Goal: Task Accomplishment & Management: Use online tool/utility

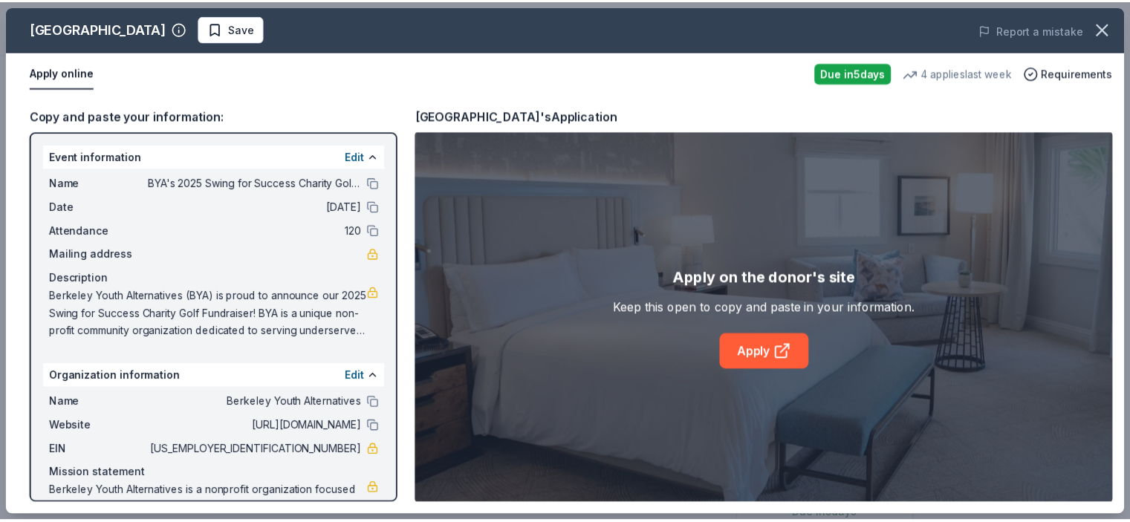
scroll to position [297, 0]
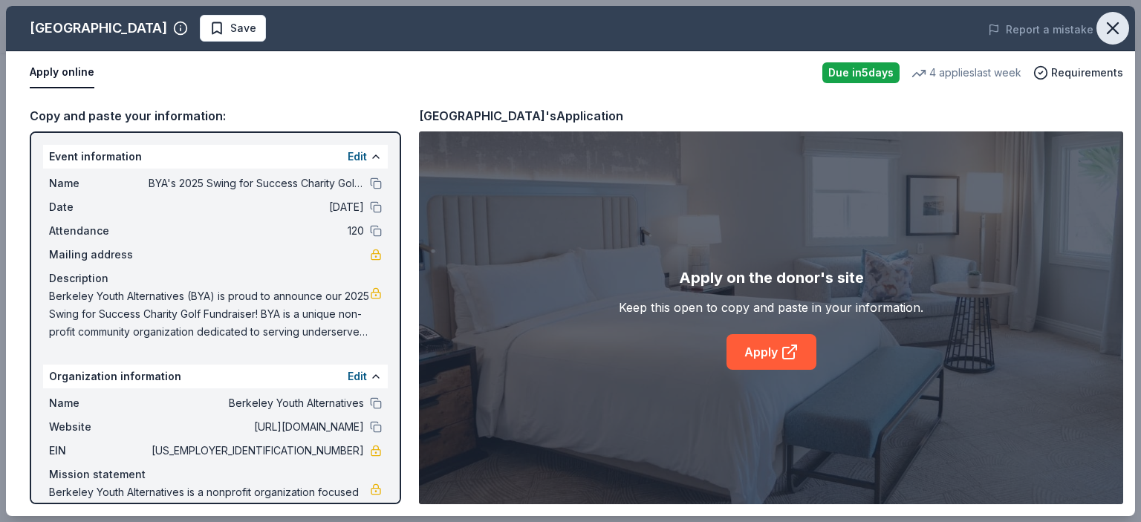
click at [1110, 29] on icon "button" at bounding box center [1113, 28] width 21 height 21
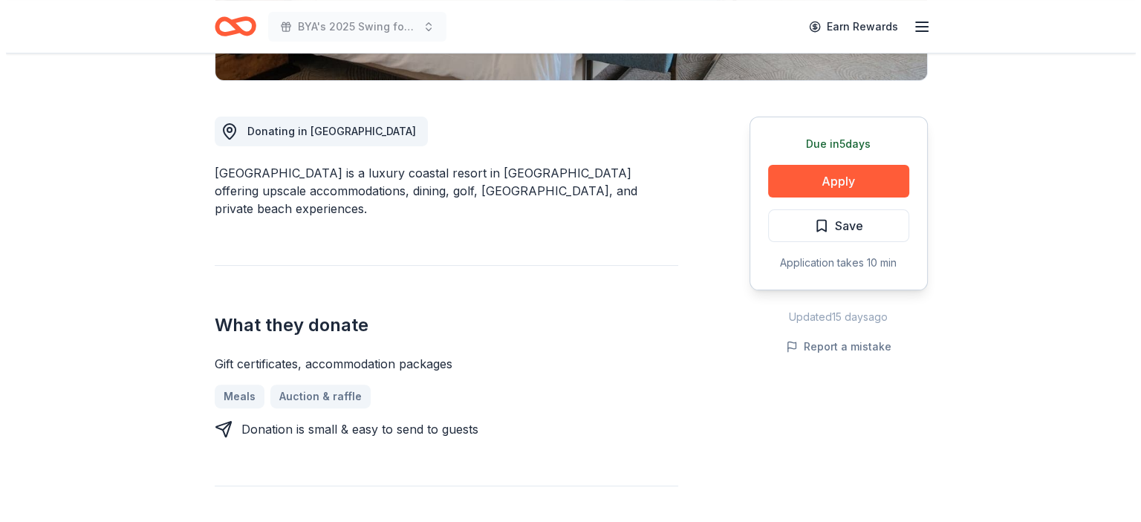
scroll to position [372, 0]
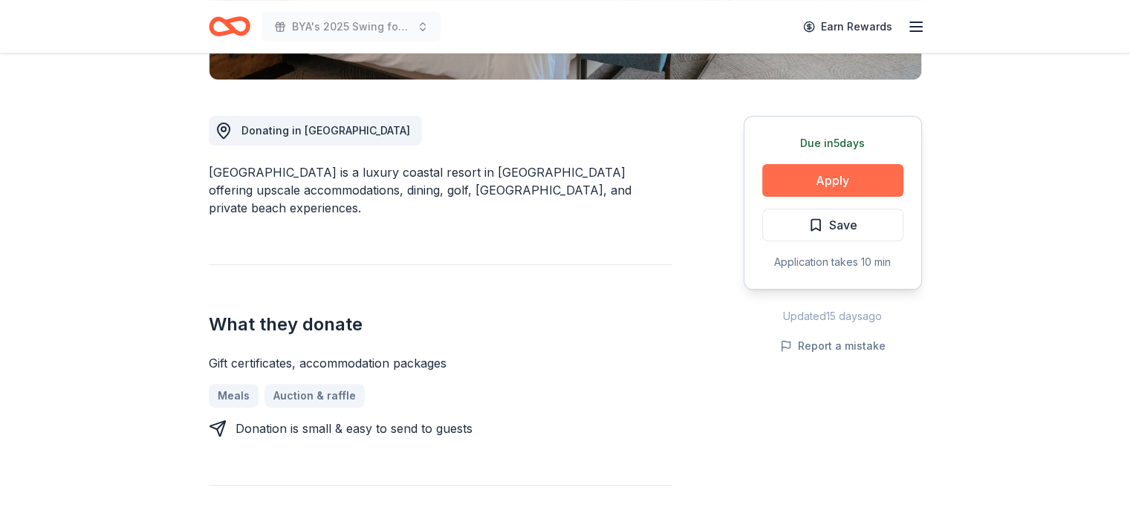
click at [803, 183] on button "Apply" at bounding box center [832, 180] width 141 height 33
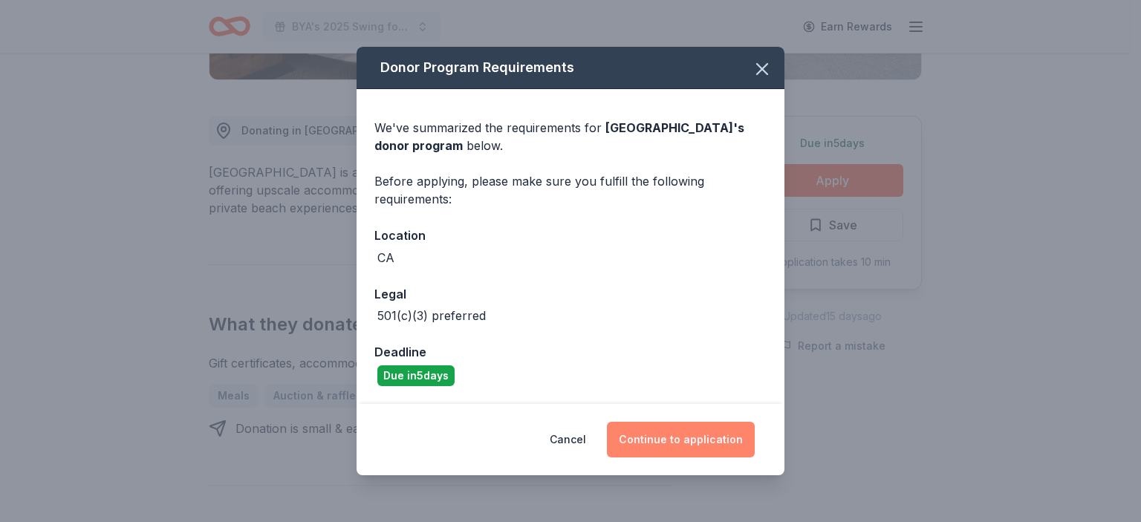
click at [616, 444] on button "Continue to application" at bounding box center [681, 440] width 148 height 36
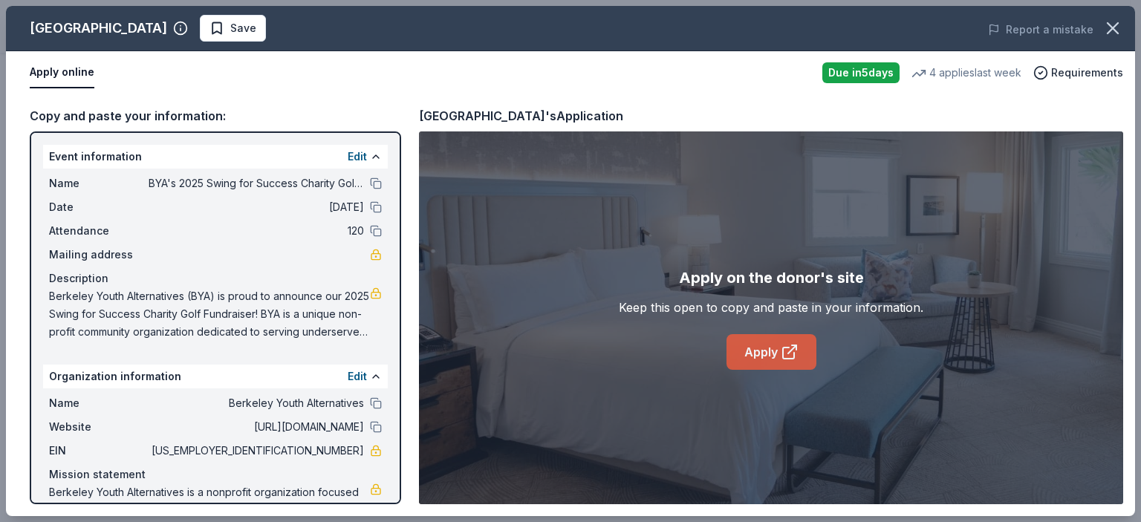
click at [750, 351] on link "Apply" at bounding box center [772, 352] width 90 height 36
drag, startPoint x: 380, startPoint y: 44, endPoint x: 389, endPoint y: 48, distance: 9.7
click at [380, 44] on div "Waldorf Astoria Monarch Beach Resort & Club Save Report a mistake" at bounding box center [571, 28] width 1130 height 45
click at [256, 31] on span "Save" at bounding box center [243, 28] width 26 height 18
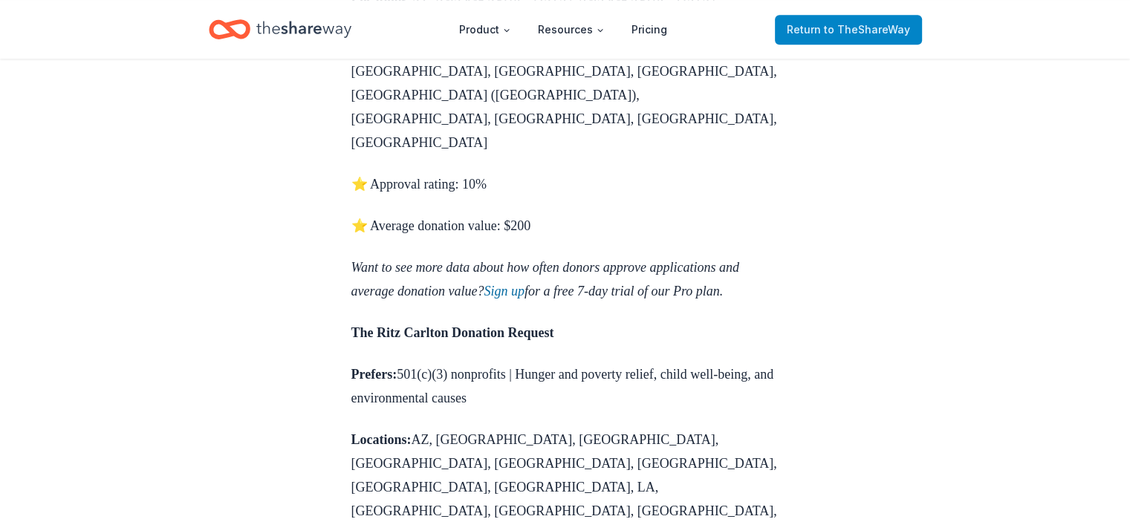
scroll to position [743, 0]
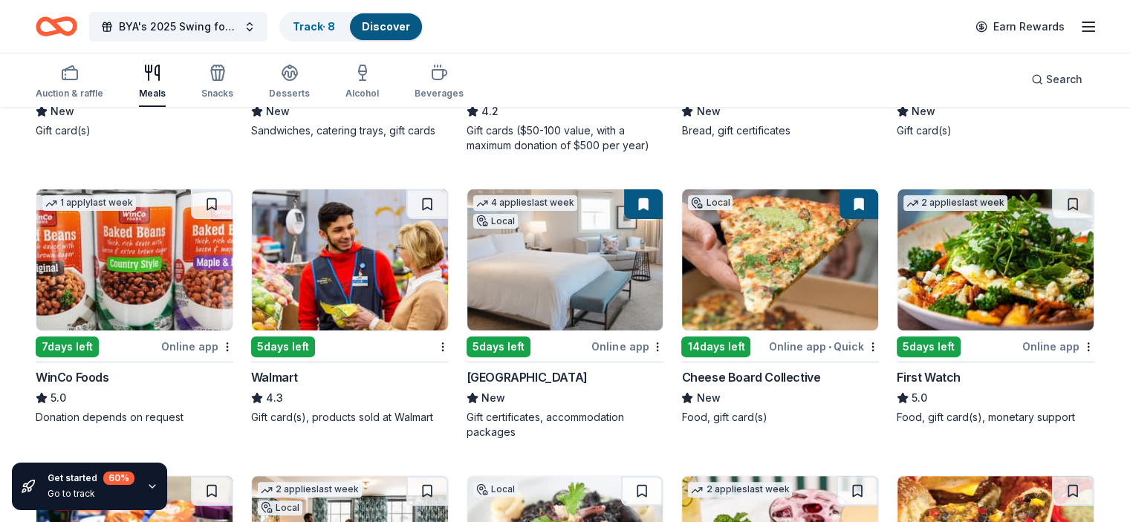
scroll to position [446, 0]
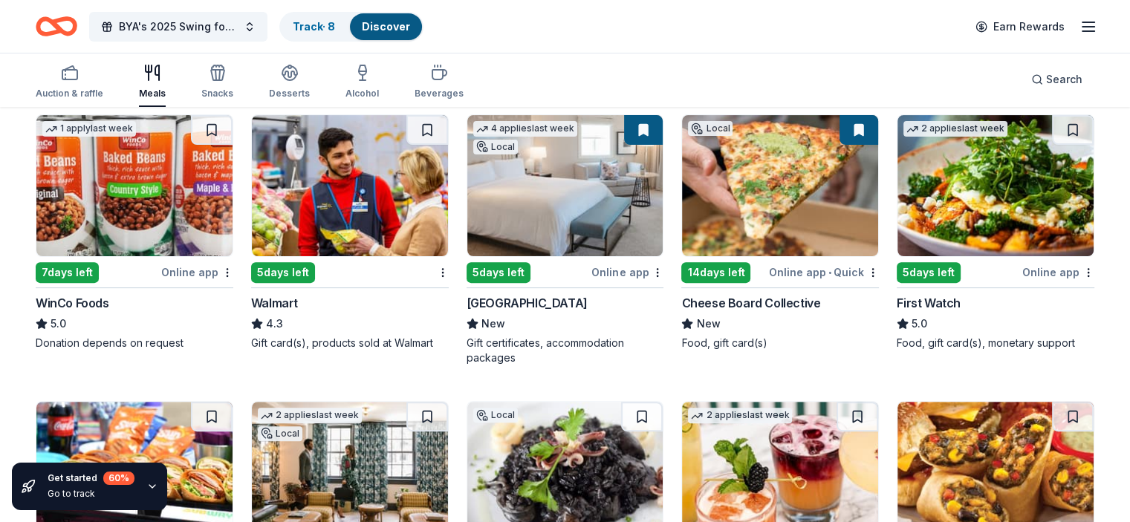
click at [360, 156] on img at bounding box center [350, 185] width 196 height 141
click at [1052, 134] on button at bounding box center [1073, 130] width 42 height 30
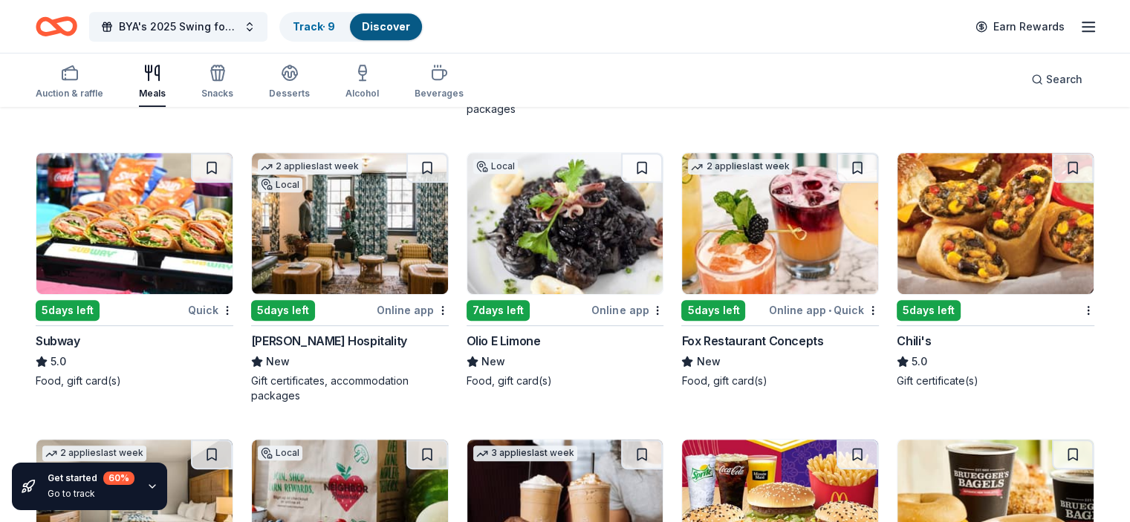
scroll to position [669, 0]
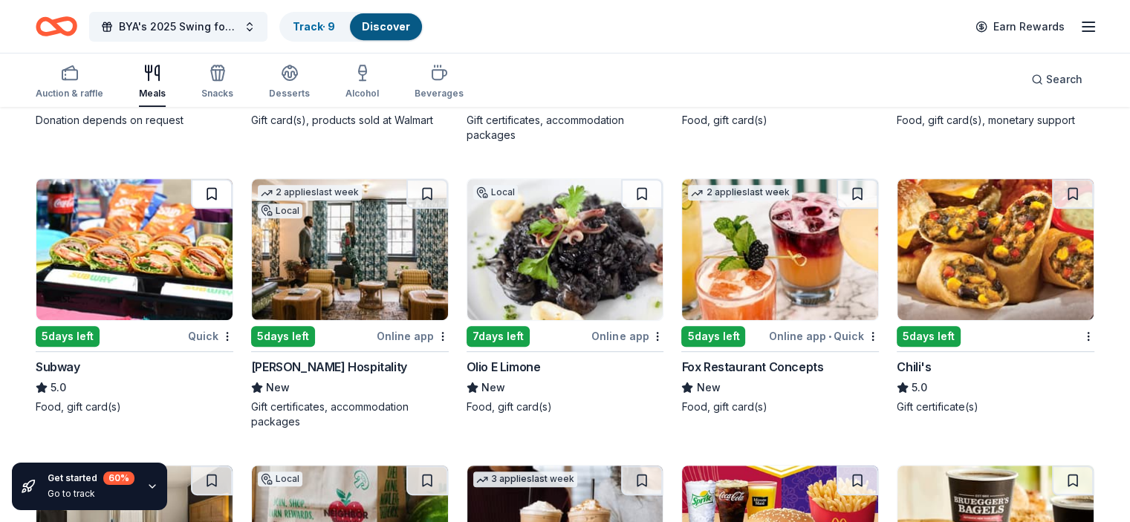
click at [227, 199] on button at bounding box center [212, 194] width 42 height 30
click at [1052, 196] on button at bounding box center [1073, 194] width 42 height 30
click at [846, 195] on button at bounding box center [858, 194] width 42 height 30
click at [636, 190] on button at bounding box center [642, 194] width 42 height 30
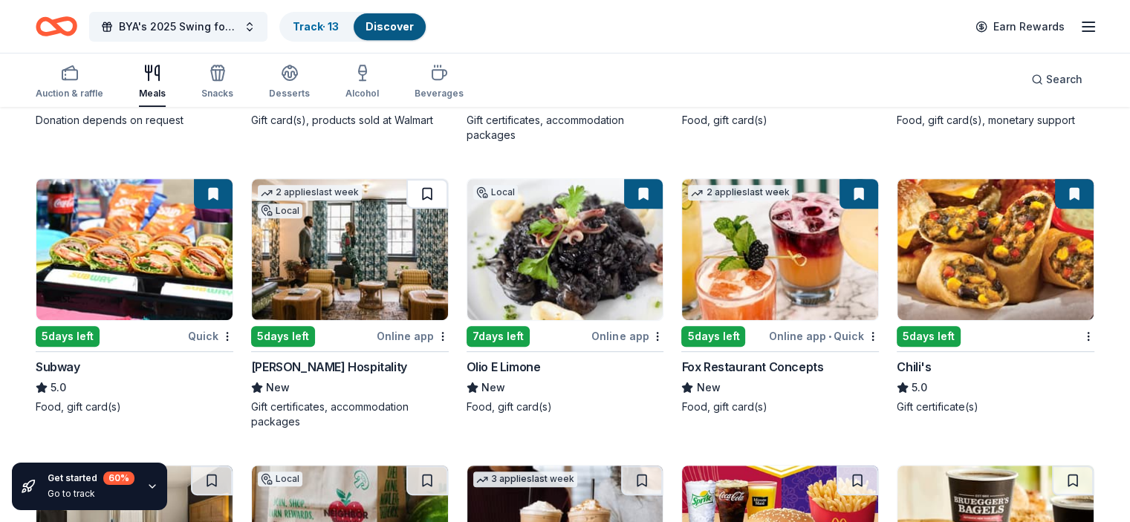
click at [437, 192] on button at bounding box center [427, 194] width 42 height 30
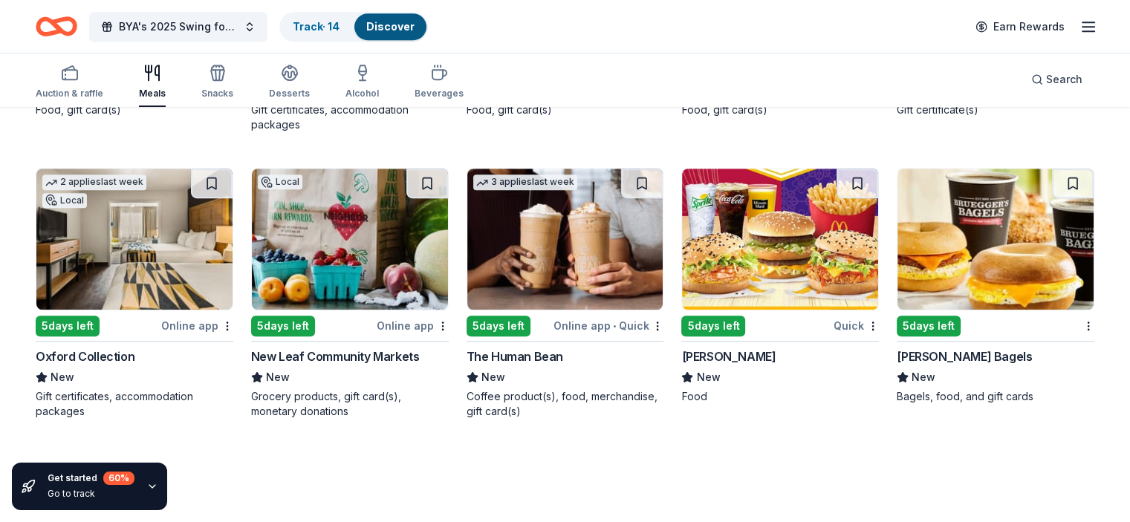
scroll to position [980, 0]
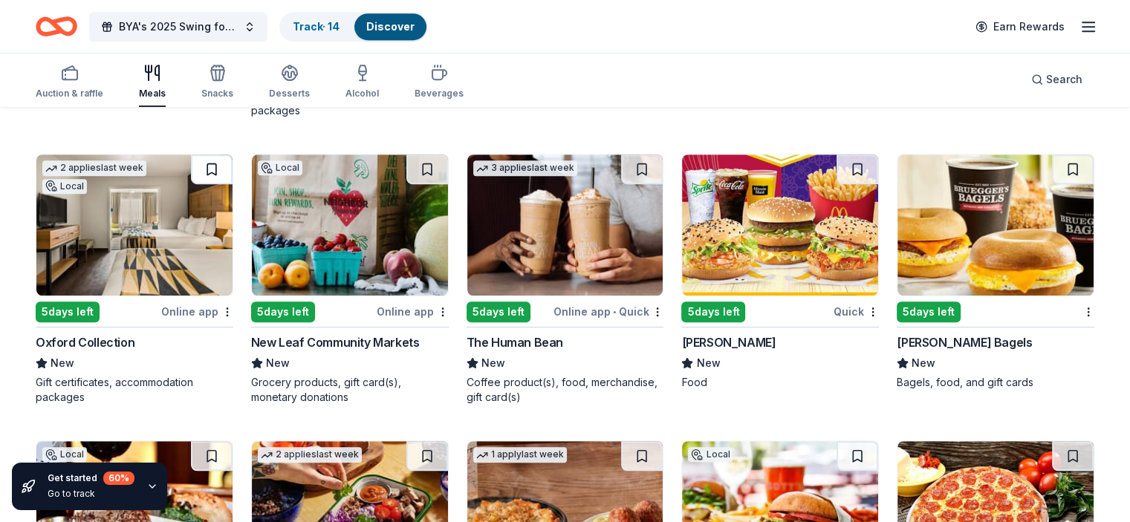
click at [227, 169] on button at bounding box center [212, 170] width 42 height 30
click at [432, 172] on button at bounding box center [427, 170] width 42 height 30
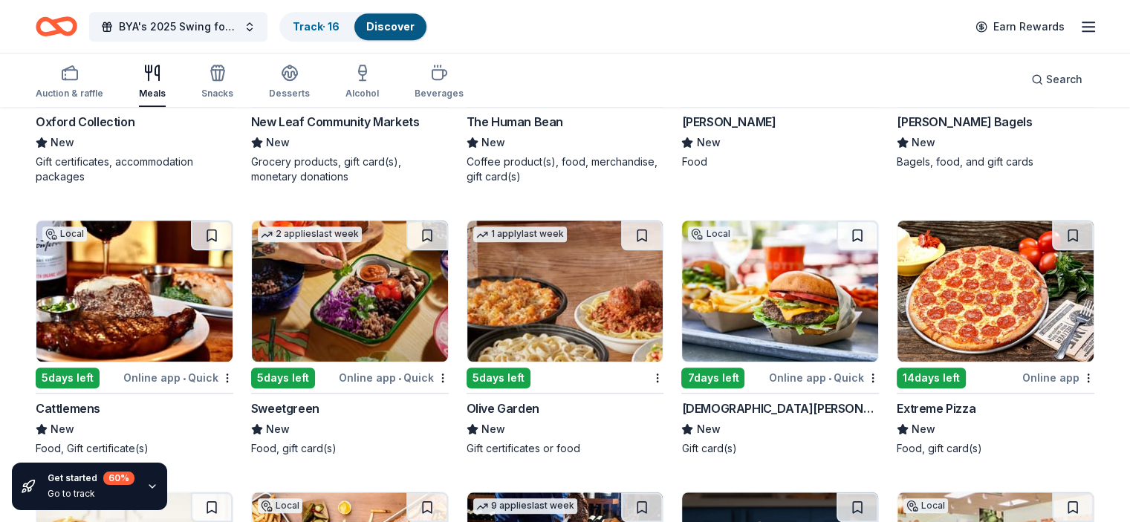
scroll to position [1203, 0]
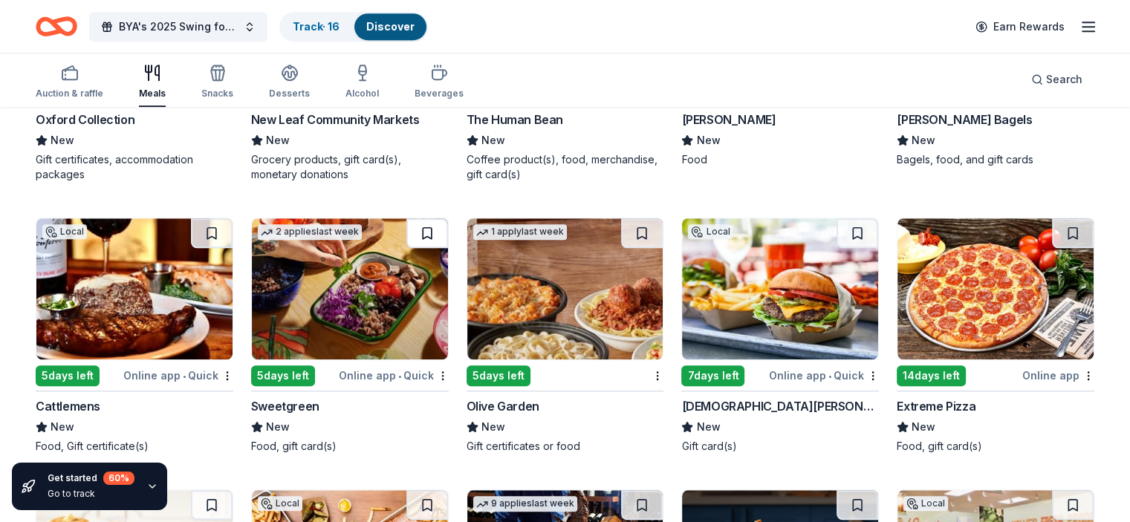
click at [436, 236] on button at bounding box center [427, 233] width 42 height 30
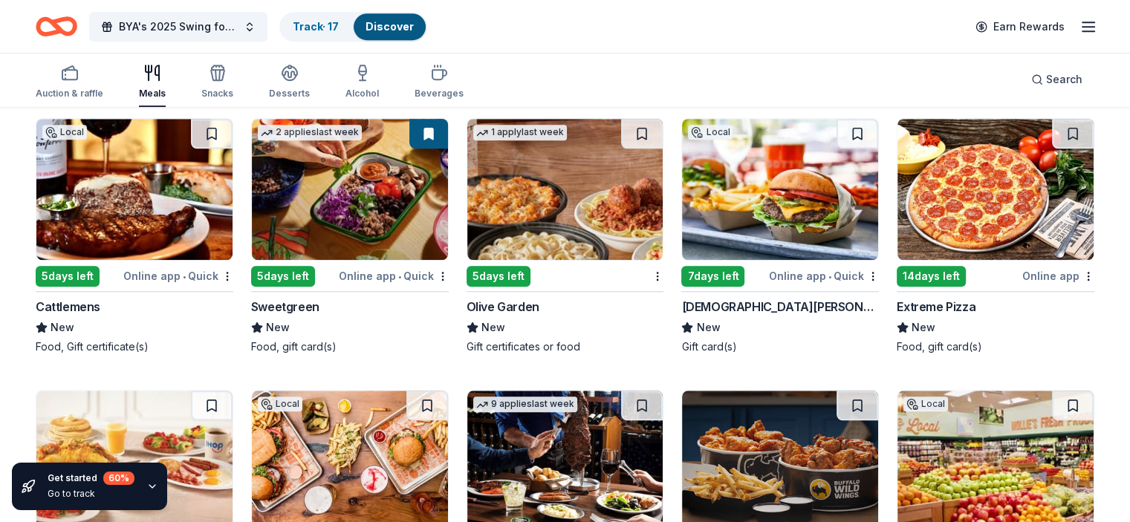
scroll to position [1277, 0]
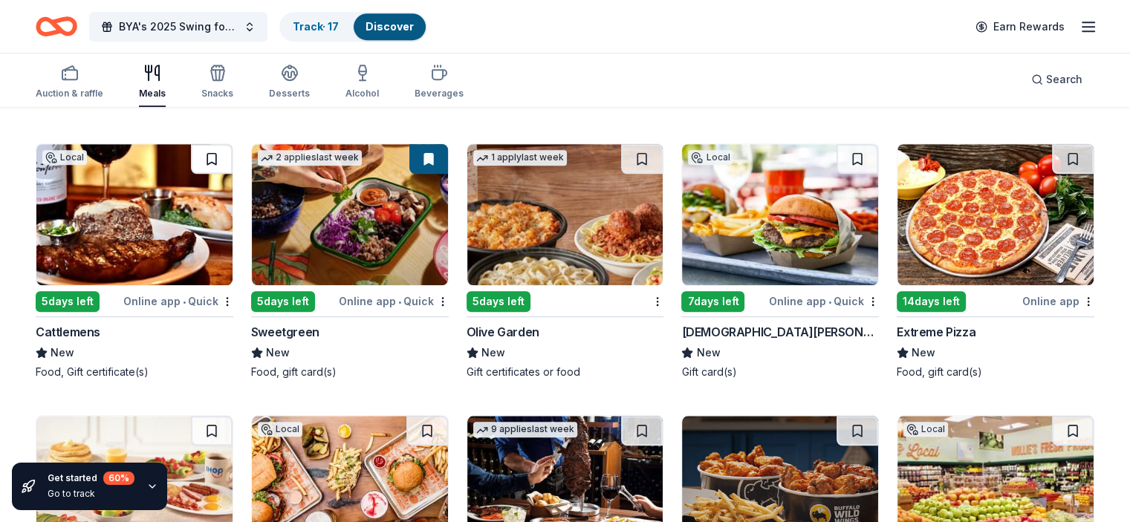
click at [225, 161] on button at bounding box center [212, 159] width 42 height 30
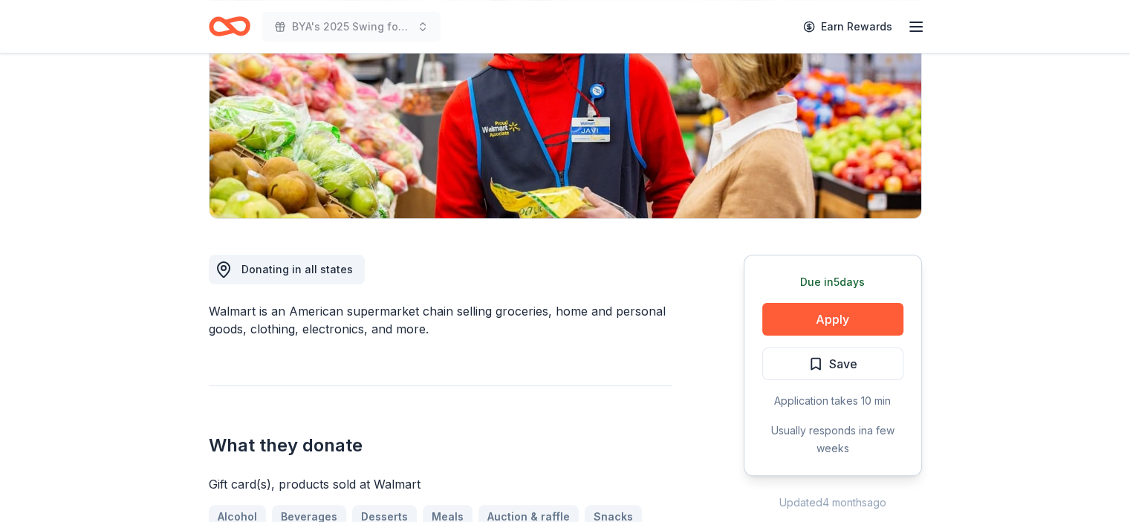
scroll to position [297, 0]
